Goal: Book appointment/travel/reservation

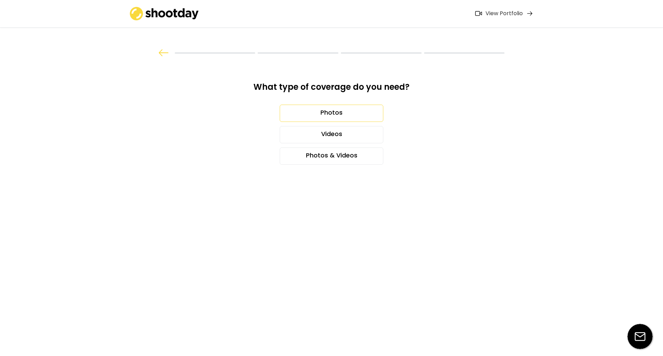
click at [339, 111] on div "Photos" at bounding box center [332, 113] width 104 height 17
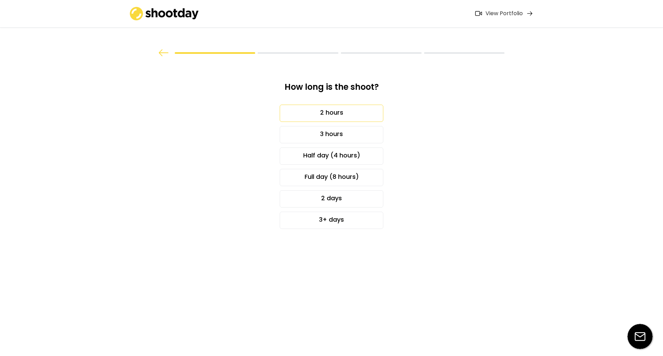
click at [305, 114] on div "2 hours" at bounding box center [332, 113] width 104 height 17
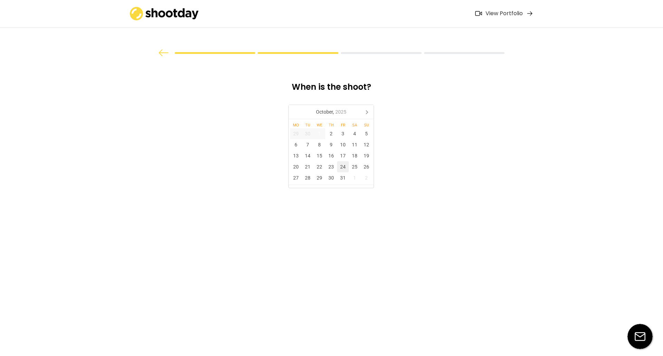
click at [345, 168] on div "24" at bounding box center [343, 166] width 12 height 11
